Goal: Task Accomplishment & Management: Manage account settings

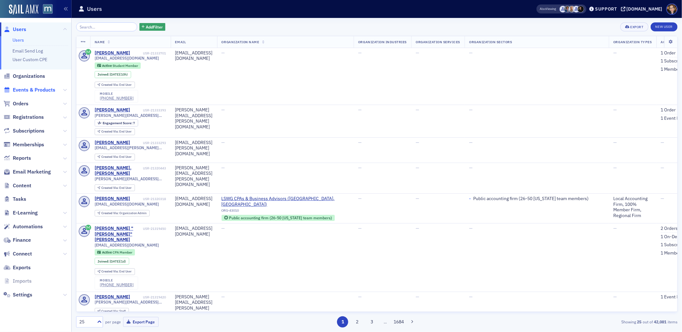
click at [30, 90] on span "Events & Products" at bounding box center [34, 89] width 43 height 7
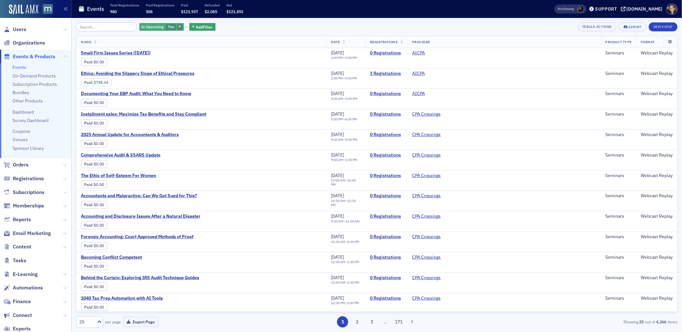
click at [178, 27] on icon "button" at bounding box center [179, 27] width 3 height 4
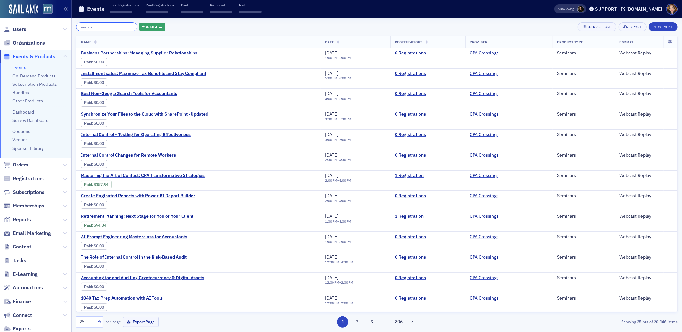
drag, startPoint x: 84, startPoint y: 28, endPoint x: 77, endPoint y: 29, distance: 6.8
click at [84, 28] on input "search" at bounding box center [106, 26] width 61 height 9
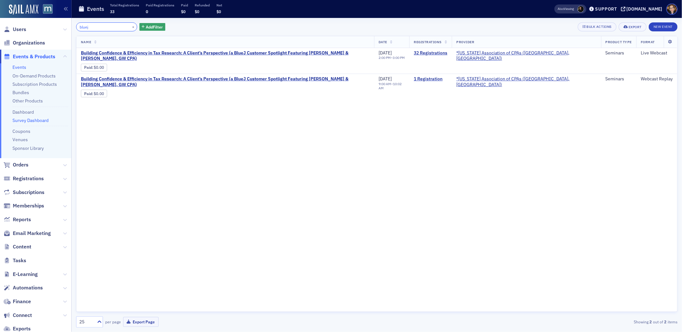
type input "bluej"
click at [154, 91] on link "Event Page" at bounding box center [150, 93] width 24 height 5
click at [447, 76] on link "1 Registration" at bounding box center [431, 79] width 34 height 6
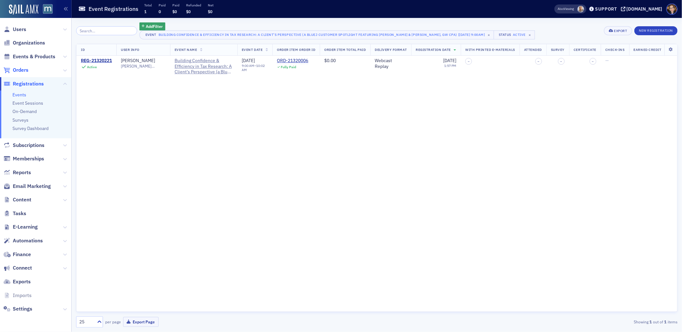
click at [22, 71] on span "Orders" at bounding box center [21, 70] width 16 height 7
